Goal: Navigation & Orientation: Find specific page/section

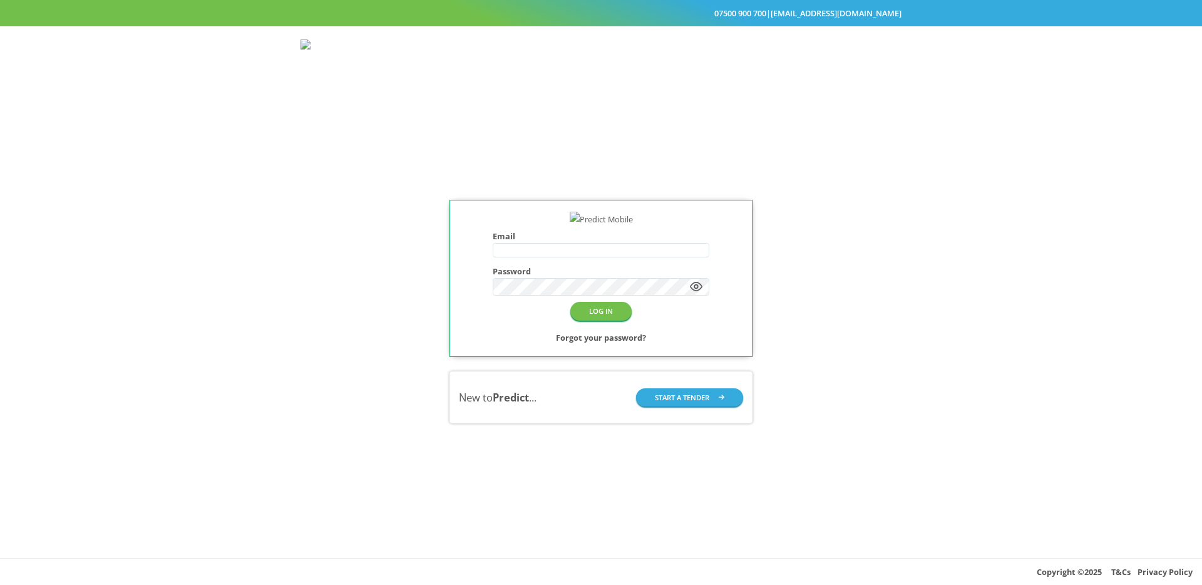
type input "**********"
click at [505, 344] on div "LOG IN Forgot your password?" at bounding box center [601, 322] width 217 height 44
click at [598, 320] on button "LOG IN" at bounding box center [600, 311] width 61 height 18
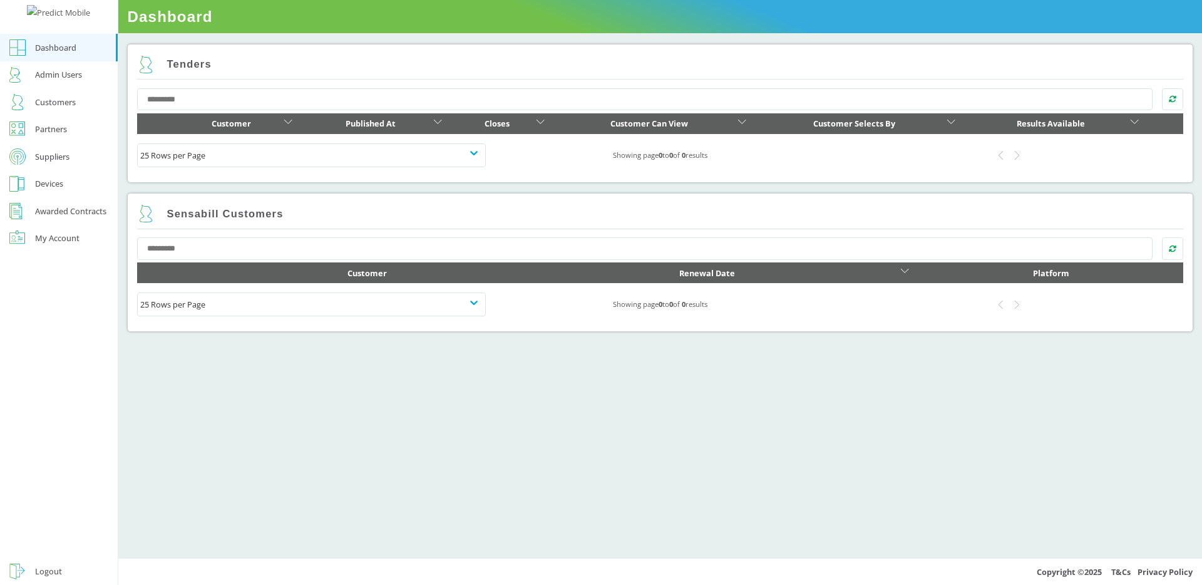
click at [60, 252] on link "My Account" at bounding box center [59, 239] width 118 height 28
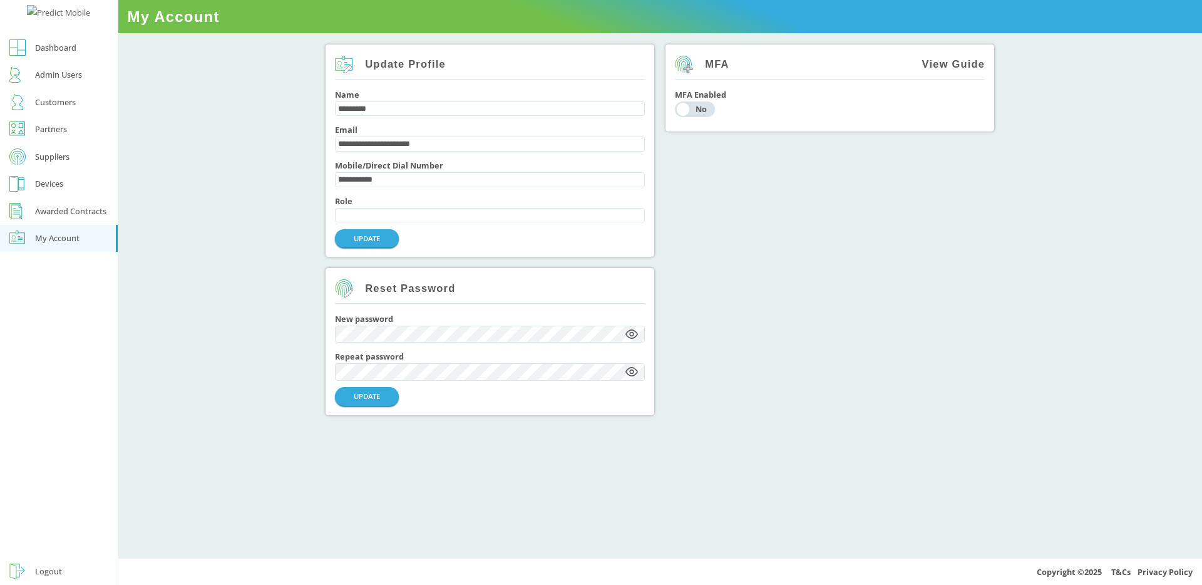
click at [57, 225] on link "Awarded Contracts" at bounding box center [59, 211] width 118 height 28
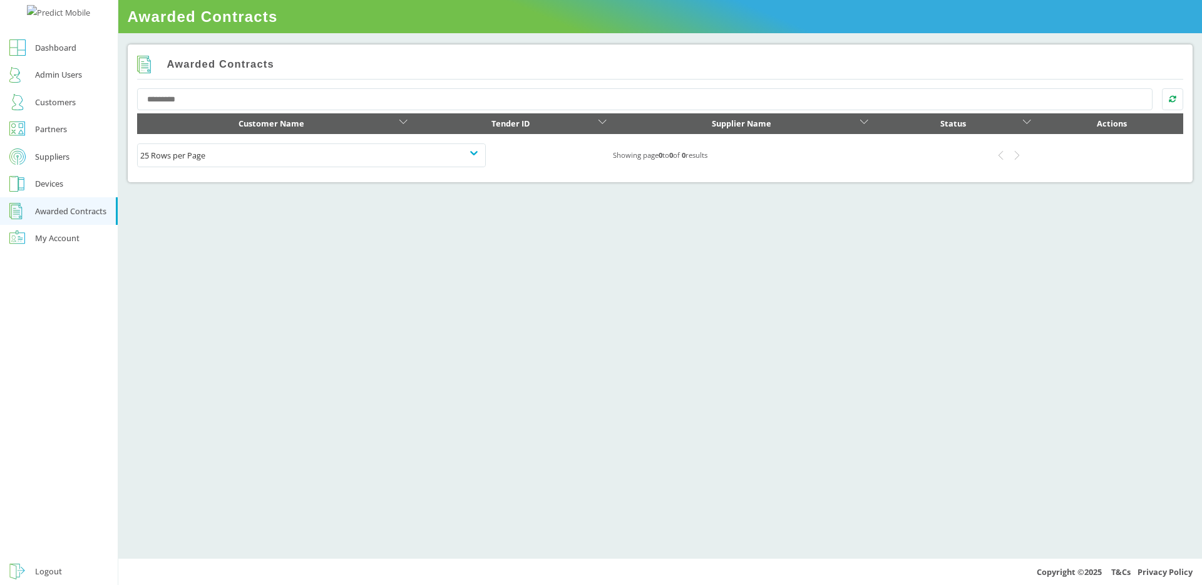
click at [58, 170] on link "Suppliers" at bounding box center [59, 157] width 118 height 28
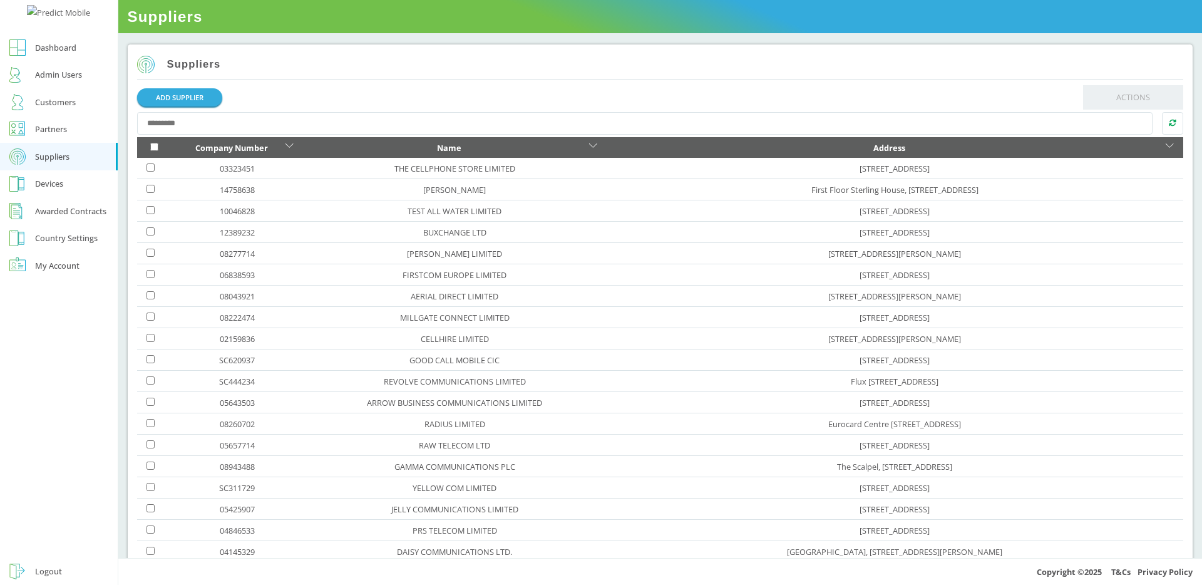
click at [52, 245] on div "Country Settings" at bounding box center [66, 237] width 63 height 15
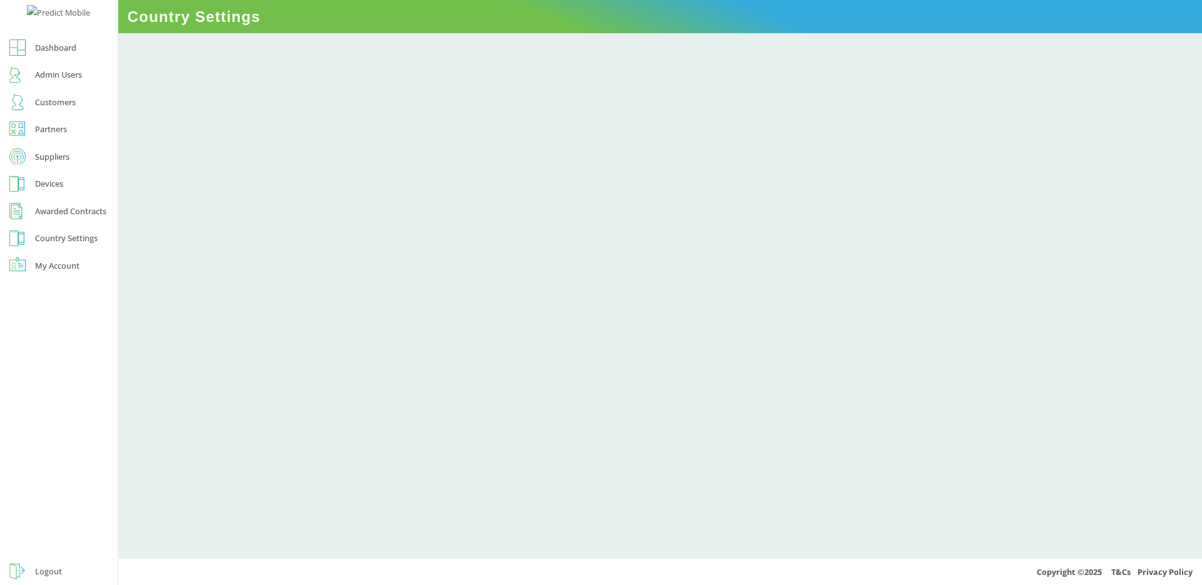
click at [41, 198] on link "Devices" at bounding box center [59, 184] width 118 height 28
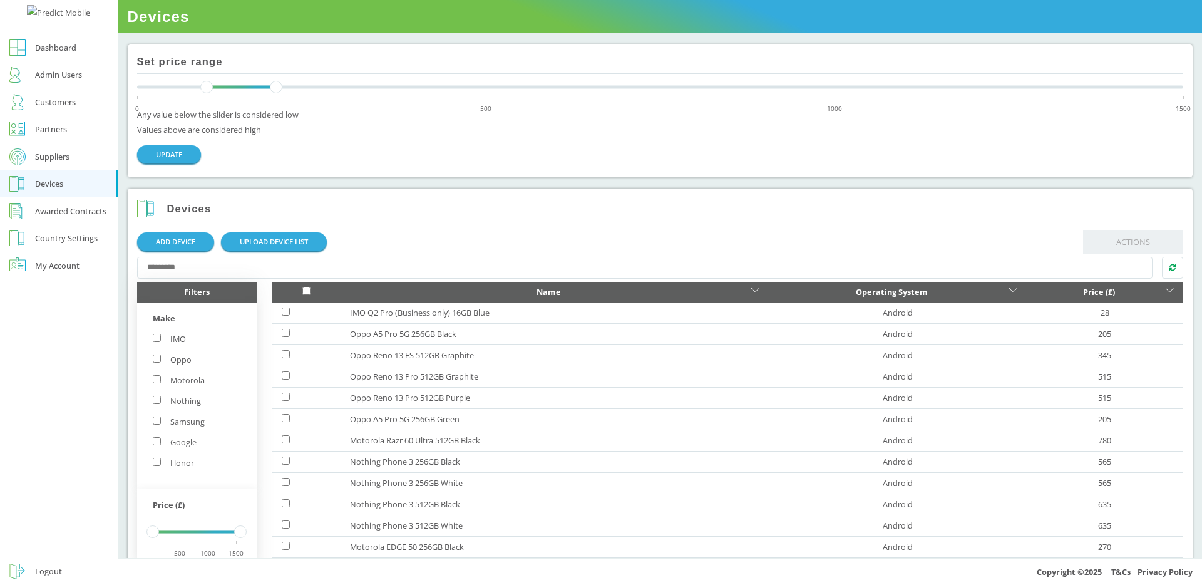
click at [54, 252] on link "Country Settings" at bounding box center [59, 239] width 118 height 28
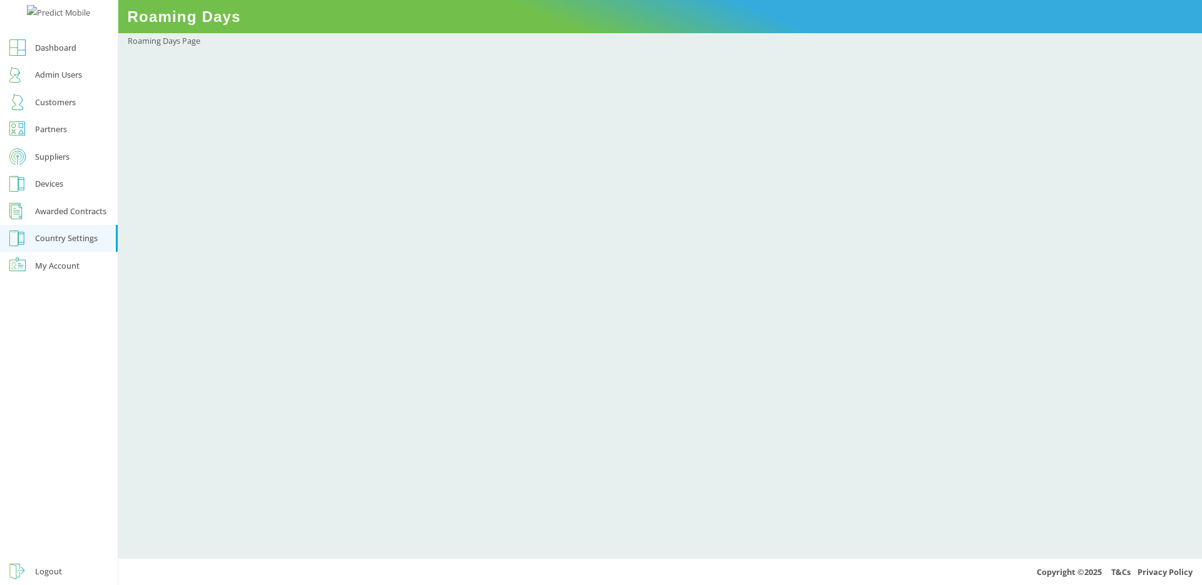
click at [471, 367] on div "Roaming Days Page" at bounding box center [660, 295] width 1084 height 525
